Goal: Transaction & Acquisition: Purchase product/service

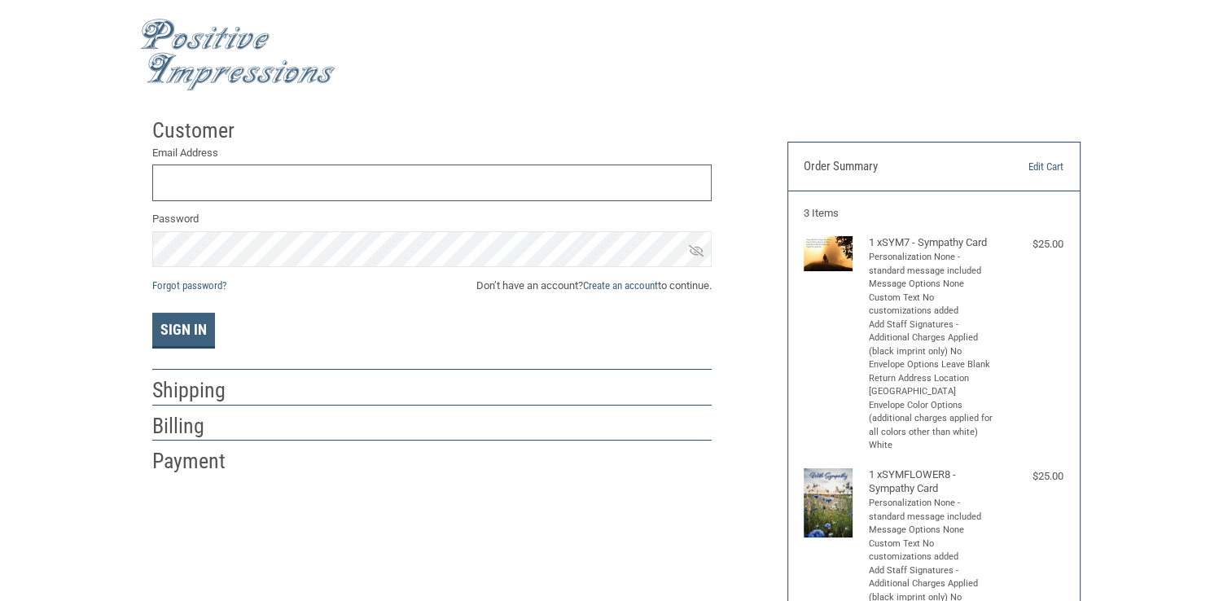
type input "[EMAIL_ADDRESS][DOMAIN_NAME]"
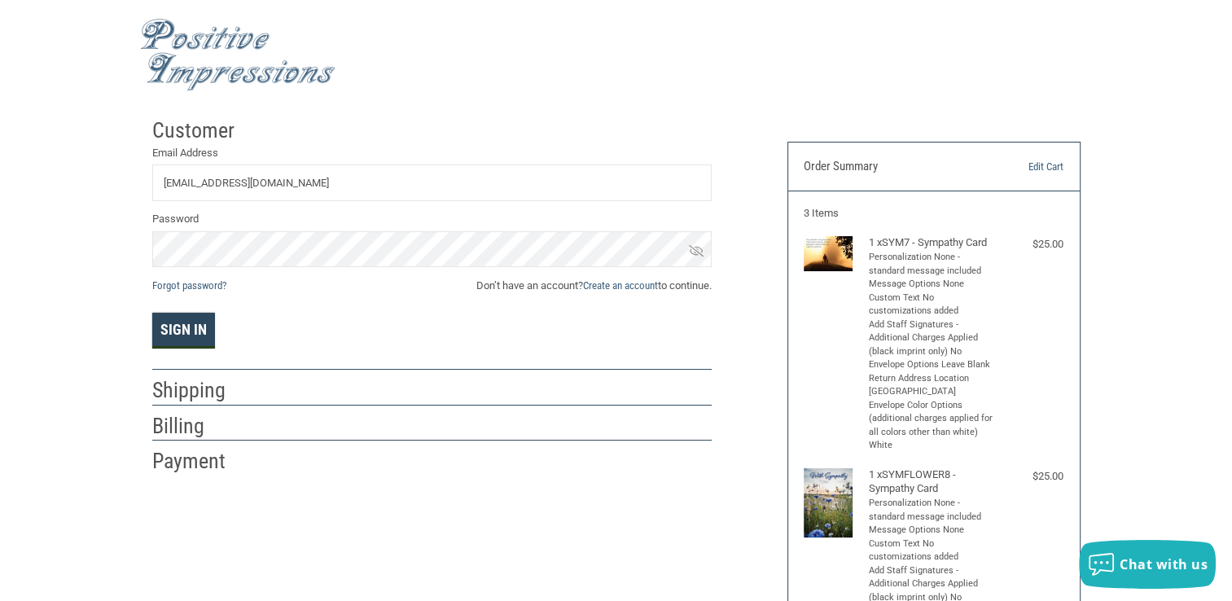
click at [171, 319] on button "Sign In" at bounding box center [183, 331] width 63 height 36
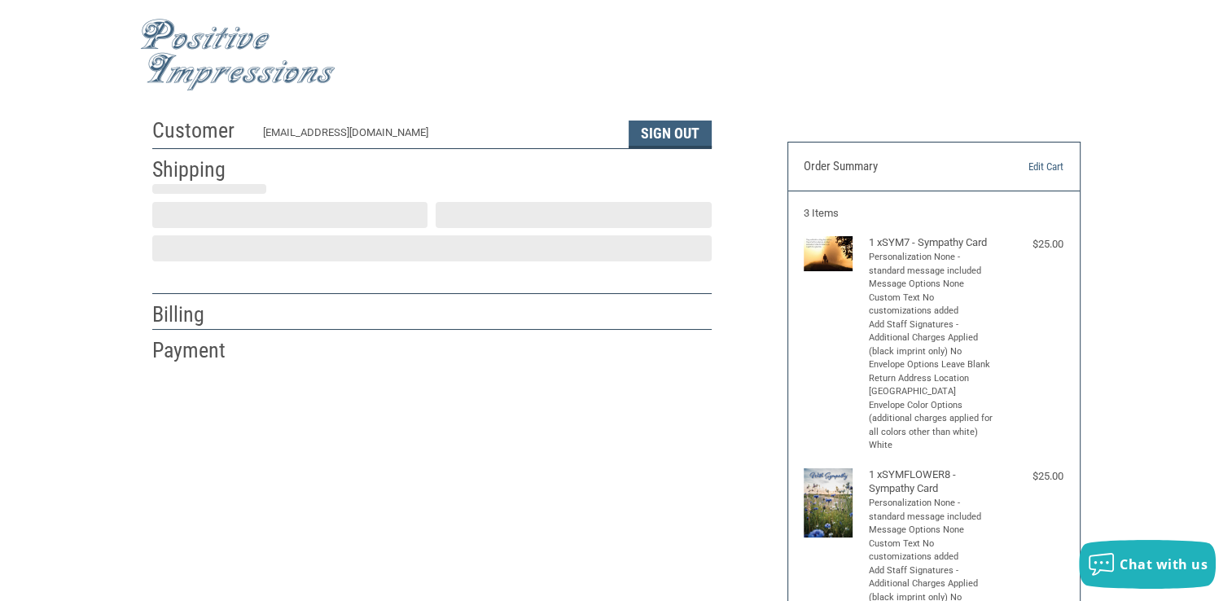
scroll to position [28, 0]
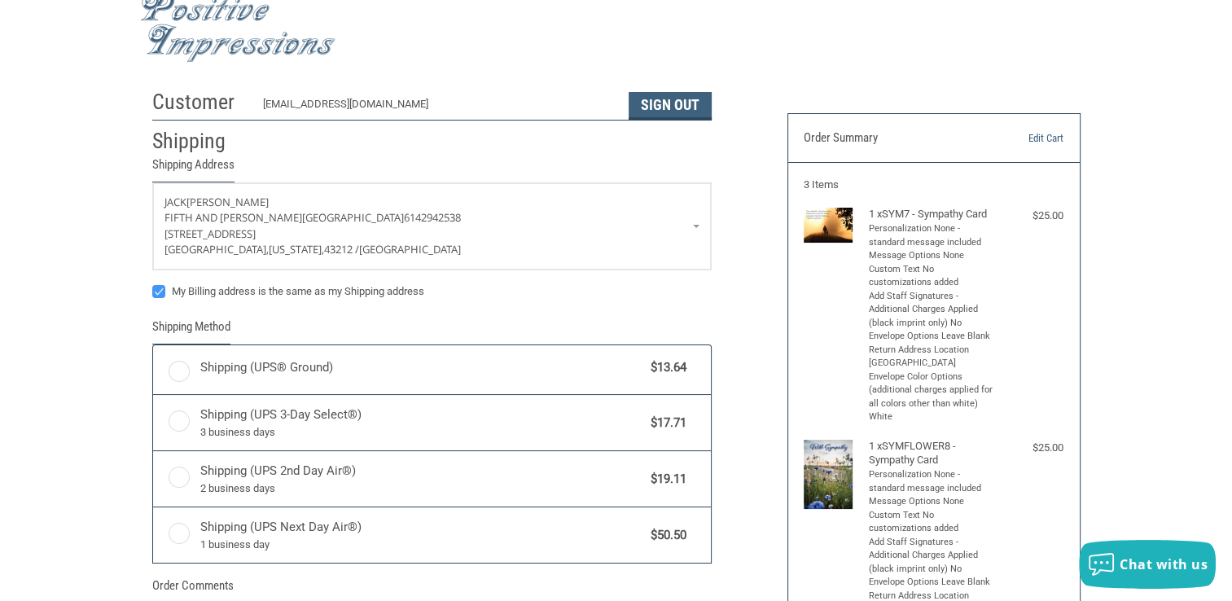
radio input "true"
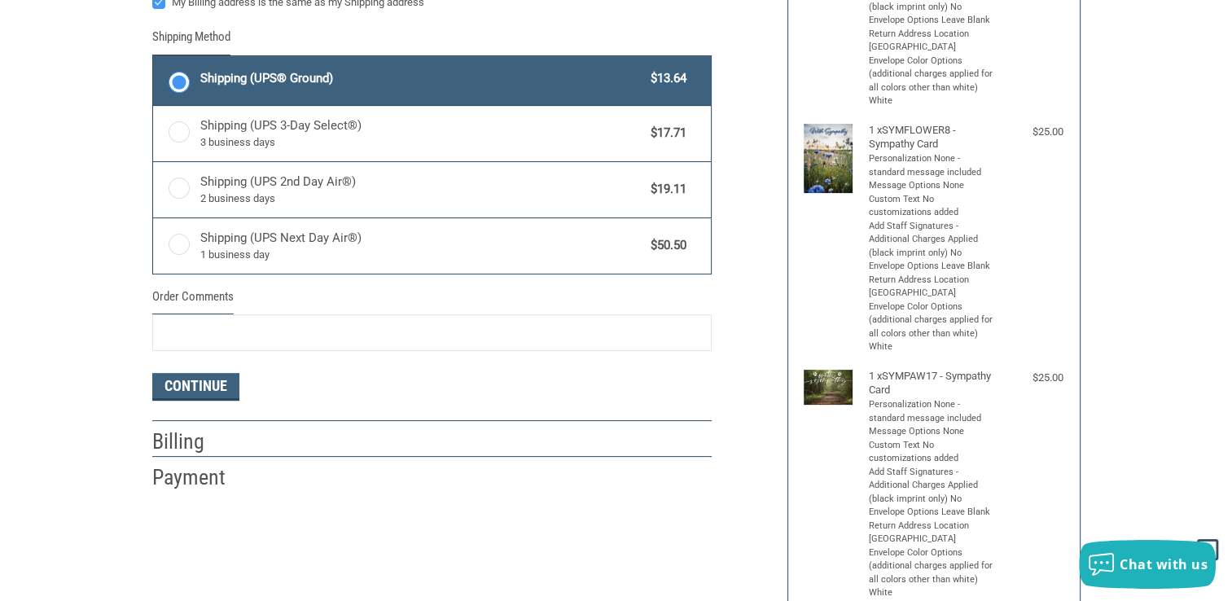
scroll to position [345, 0]
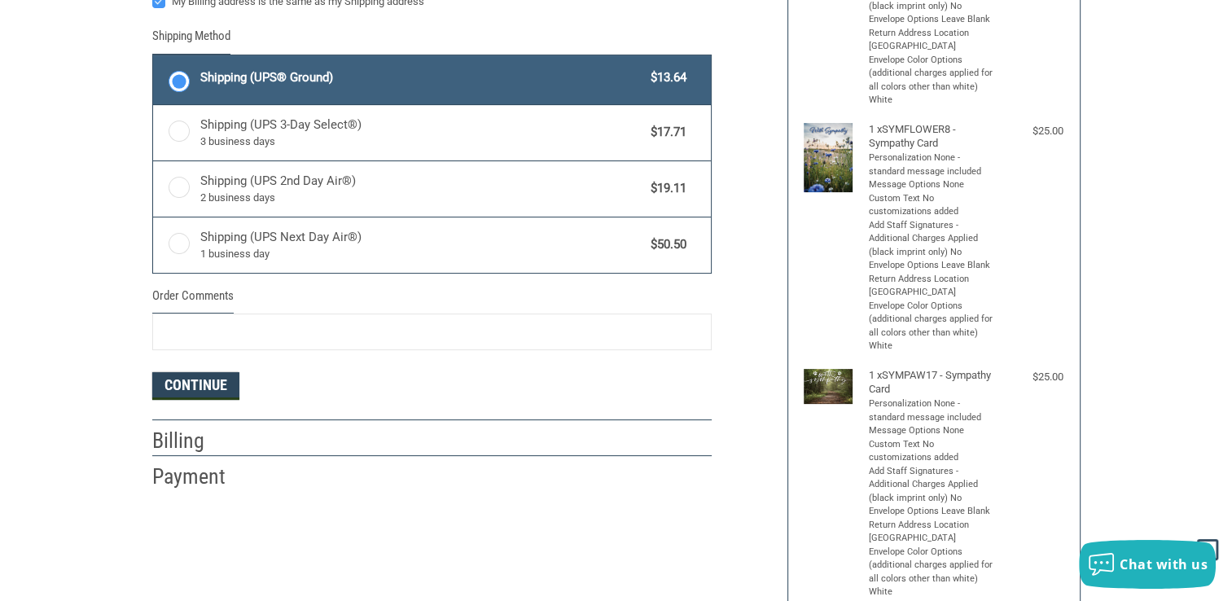
click at [215, 379] on button "Continue" at bounding box center [195, 386] width 87 height 28
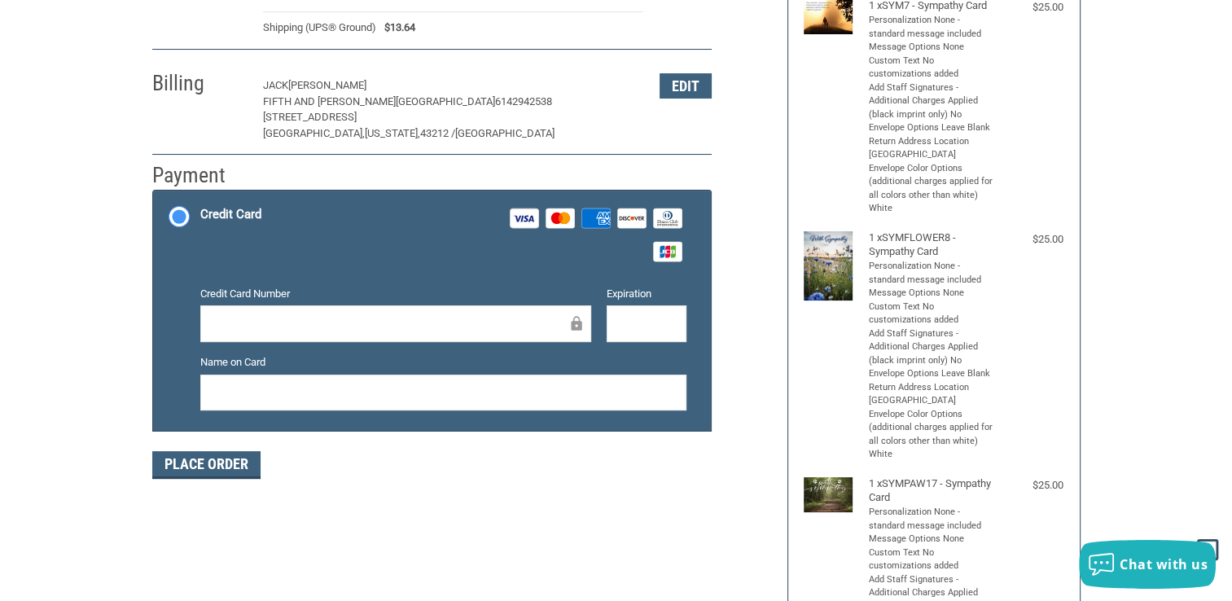
scroll to position [217, 0]
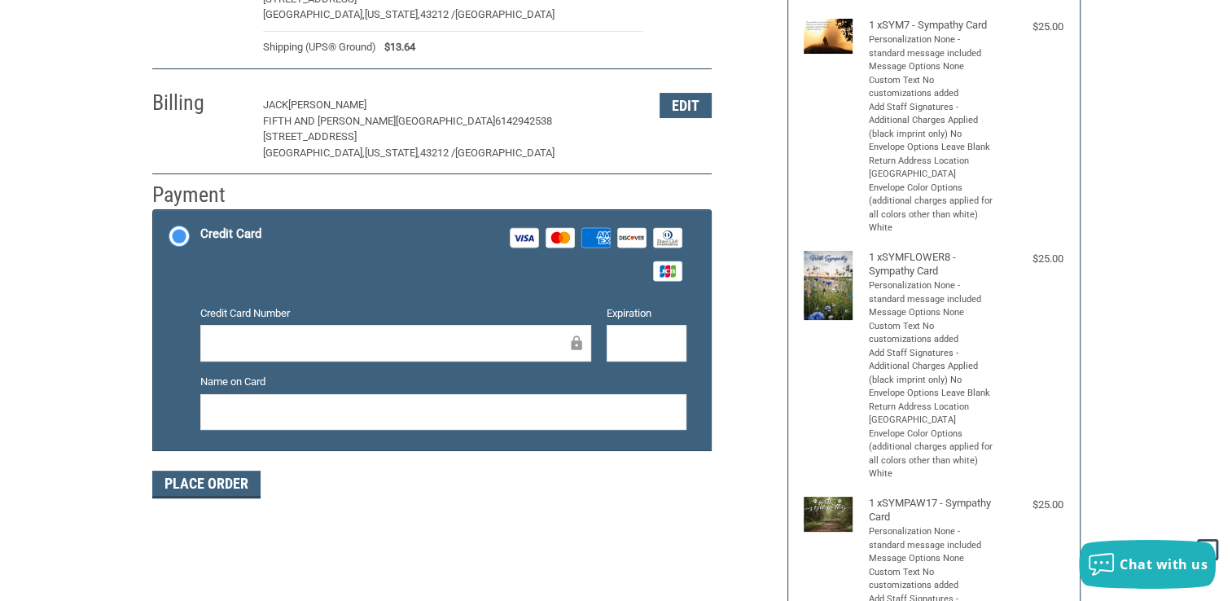
click at [206, 405] on div at bounding box center [443, 412] width 486 height 37
click at [567, 236] on icon at bounding box center [565, 236] width 10 height 11
click at [154, 212] on input "Credit Card Visa Master Amex Discover Diners Club JCB" at bounding box center [153, 212] width 1 height 1
click at [410, 353] on div at bounding box center [395, 343] width 391 height 37
click at [82, 330] on div "Customer [EMAIL_ADDRESS][DOMAIN_NAME] Sign Out Shipping [PERSON_NAME] Fifth and…" at bounding box center [616, 435] width 1232 height 1084
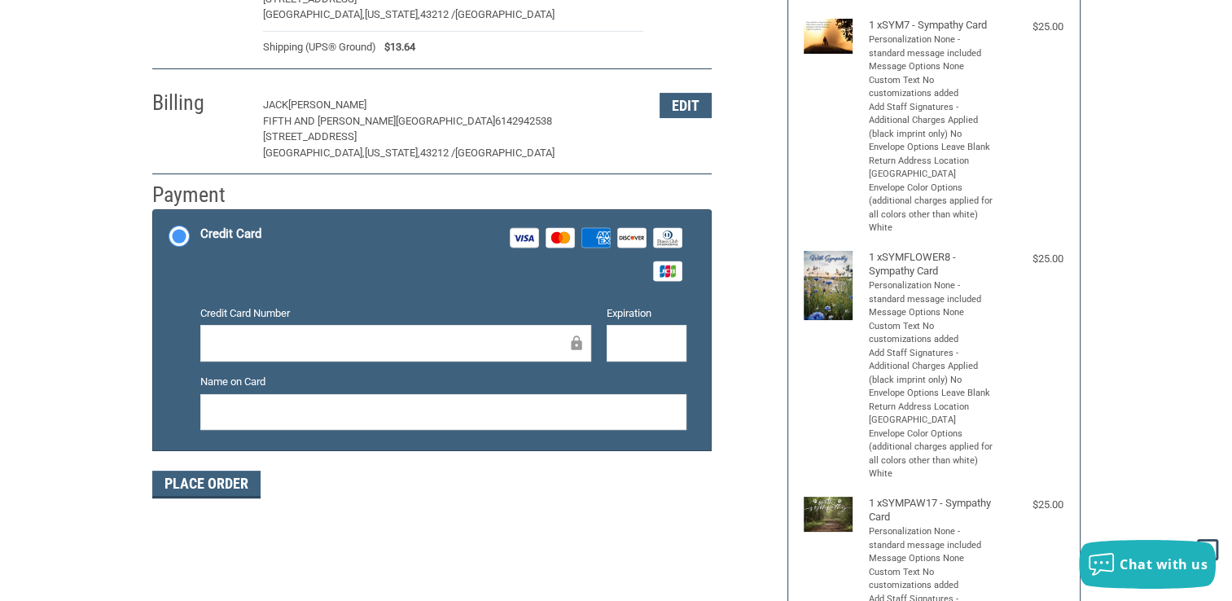
click at [91, 339] on div "Customer [EMAIL_ADDRESS][DOMAIN_NAME] Sign Out Shipping [PERSON_NAME] Fifth and…" at bounding box center [616, 435] width 1232 height 1084
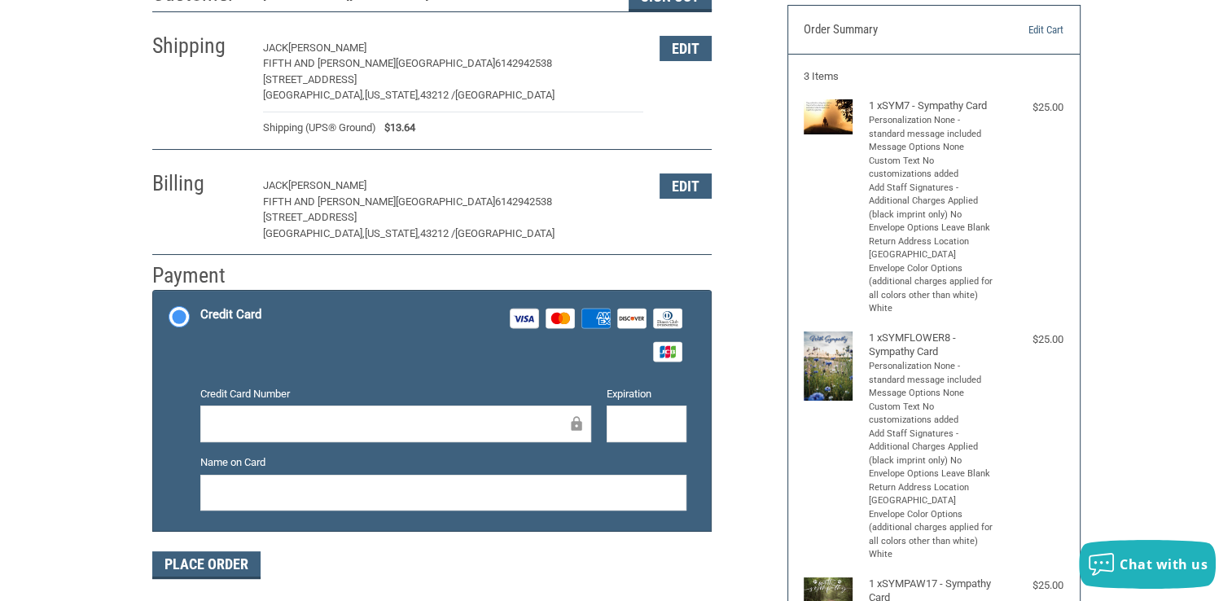
scroll to position [147, 0]
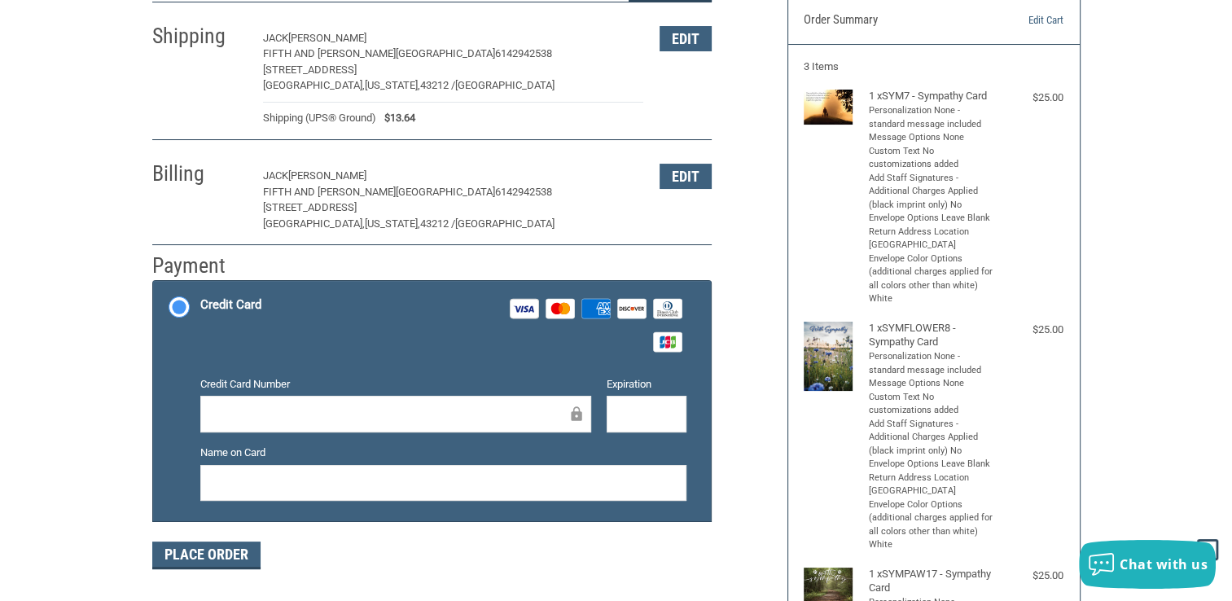
click at [385, 311] on div "Credit Card Visa Master Amex Discover Diners Club JCB" at bounding box center [443, 324] width 486 height 67
click at [154, 283] on input "Credit Card Visa Master Amex Discover Diners Club JCB" at bounding box center [153, 282] width 1 height 1
click at [263, 441] on div "Credit Card Number Expiration Name on Card" at bounding box center [443, 445] width 502 height 138
click at [261, 427] on div at bounding box center [395, 414] width 391 height 37
click at [762, 441] on div "Customer [EMAIL_ADDRESS][DOMAIN_NAME] Sign Out Shipping [PERSON_NAME] Fifth and…" at bounding box center [457, 275] width 635 height 625
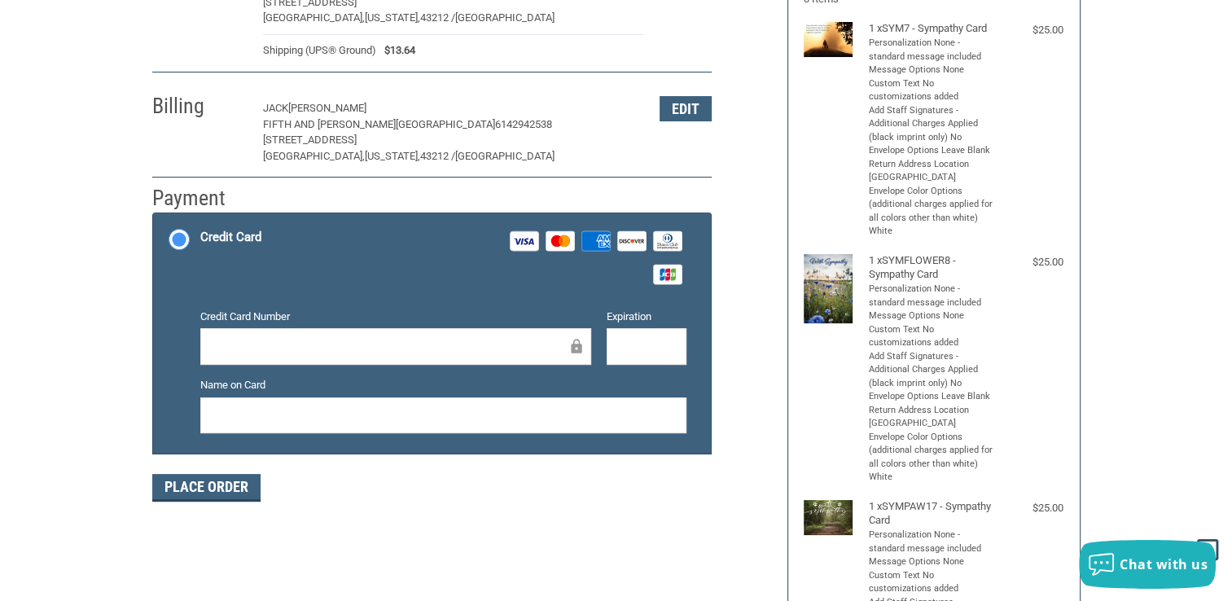
scroll to position [212, 0]
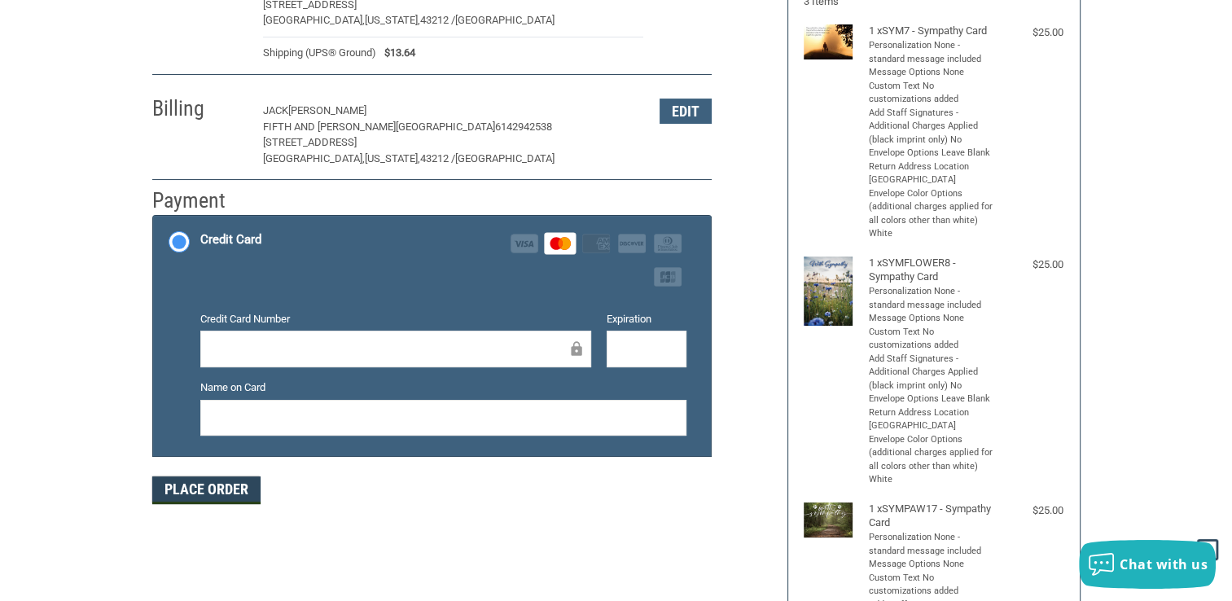
click at [210, 484] on button "Place Order" at bounding box center [206, 490] width 108 height 28
